Goal: Task Accomplishment & Management: Manage account settings

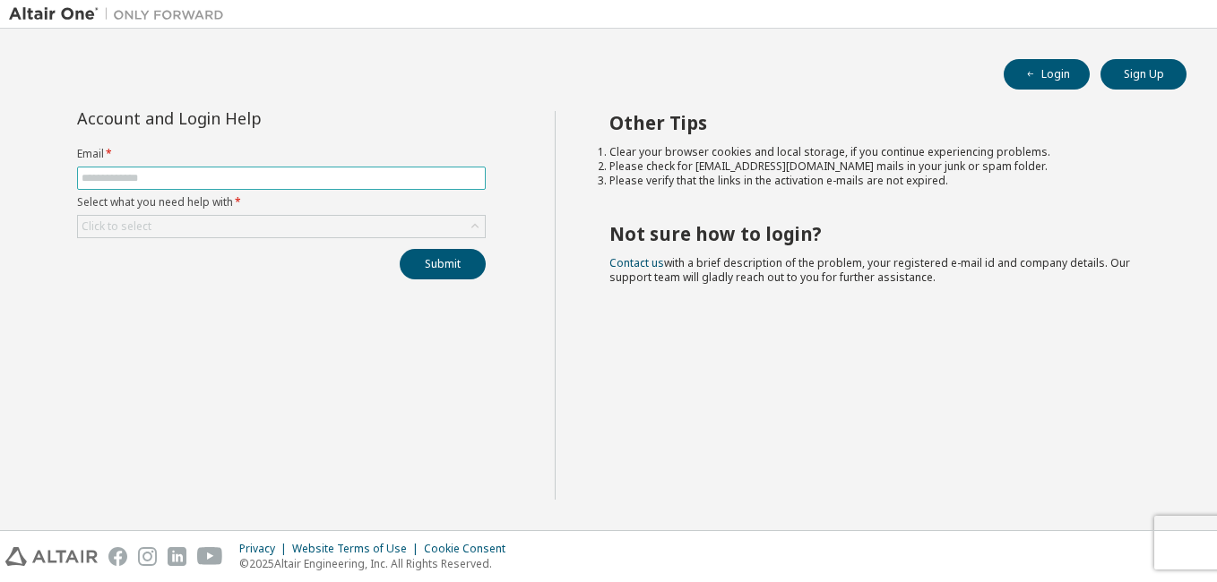
click at [240, 182] on input "text" at bounding box center [282, 178] width 400 height 14
type input "**********"
click at [1055, 77] on button "Login" at bounding box center [1046, 74] width 86 height 30
